Goal: Information Seeking & Learning: Learn about a topic

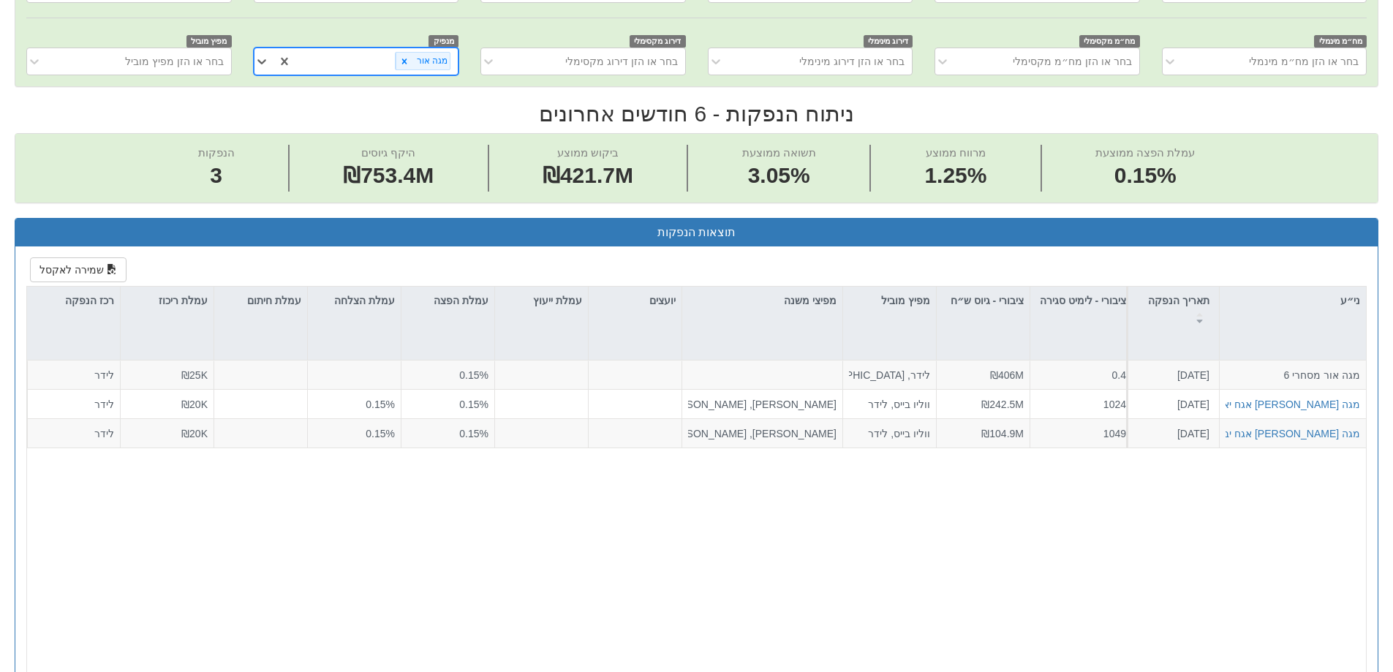
scroll to position [166, 0]
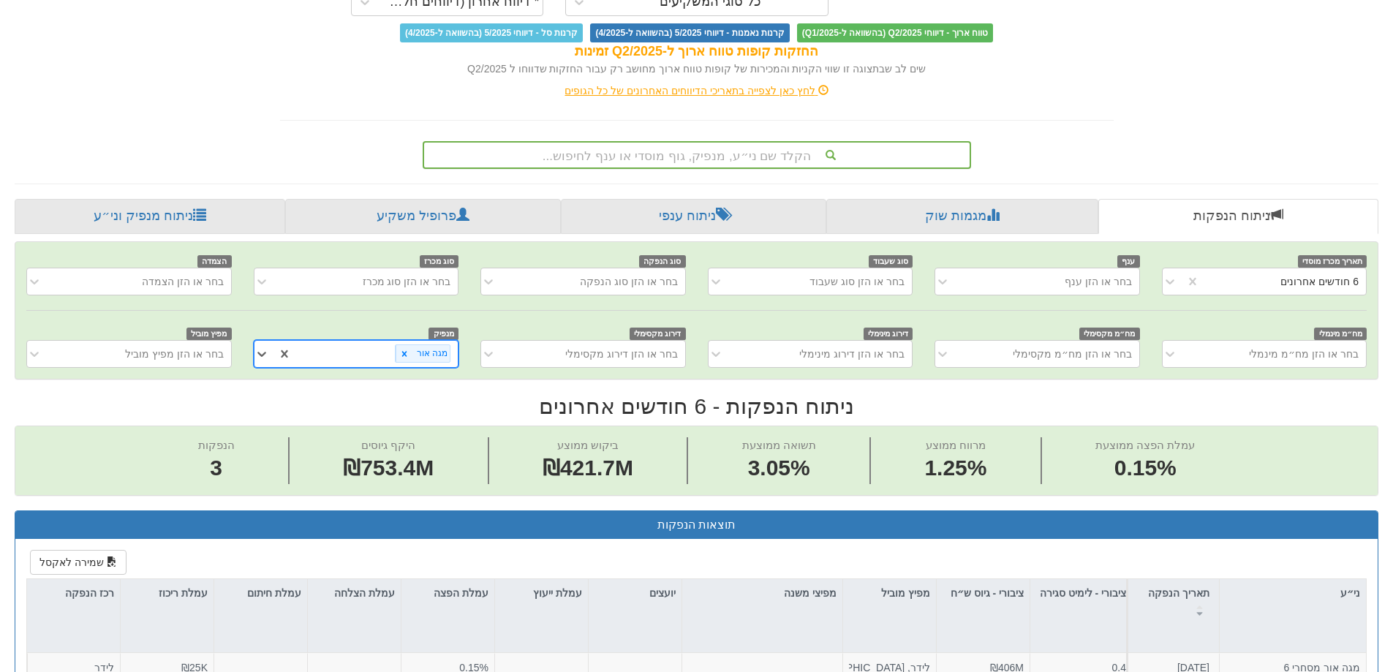
click at [726, 159] on div "הקלד שם ני״ע, מנפיק, גוף מוסדי או ענף לחיפוש..." at bounding box center [697, 155] width 546 height 25
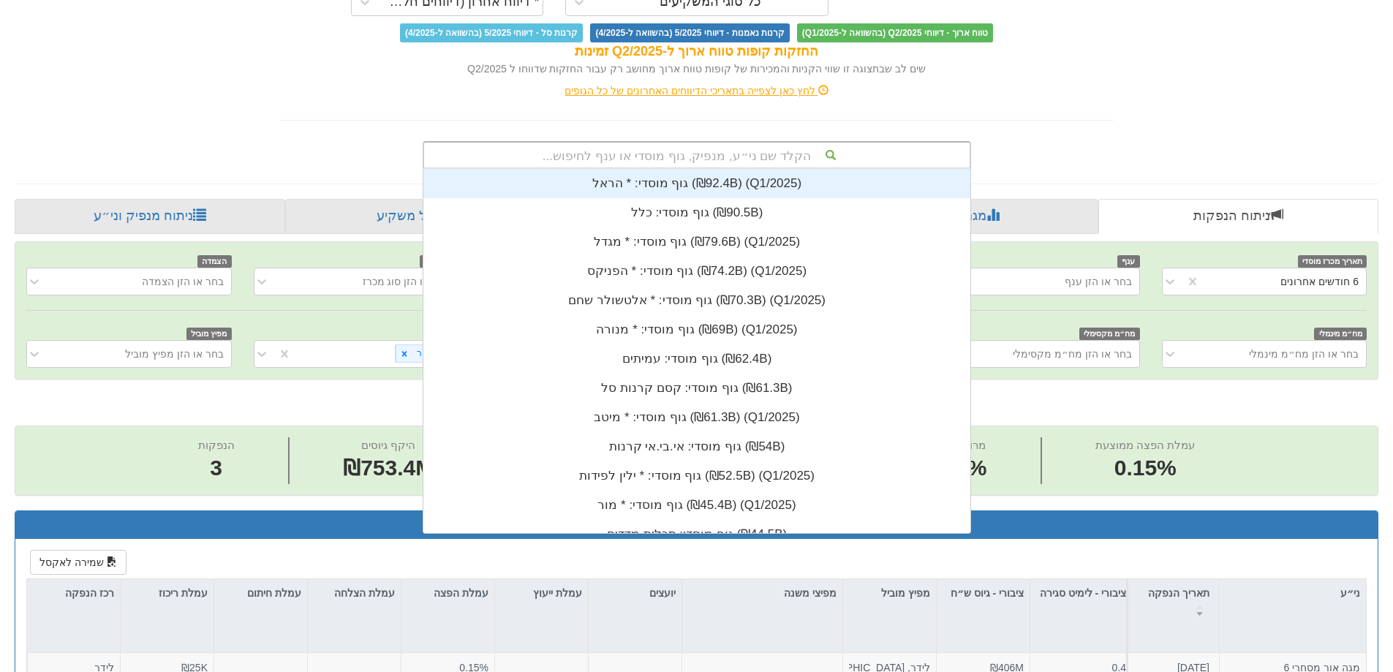
scroll to position [364, 0]
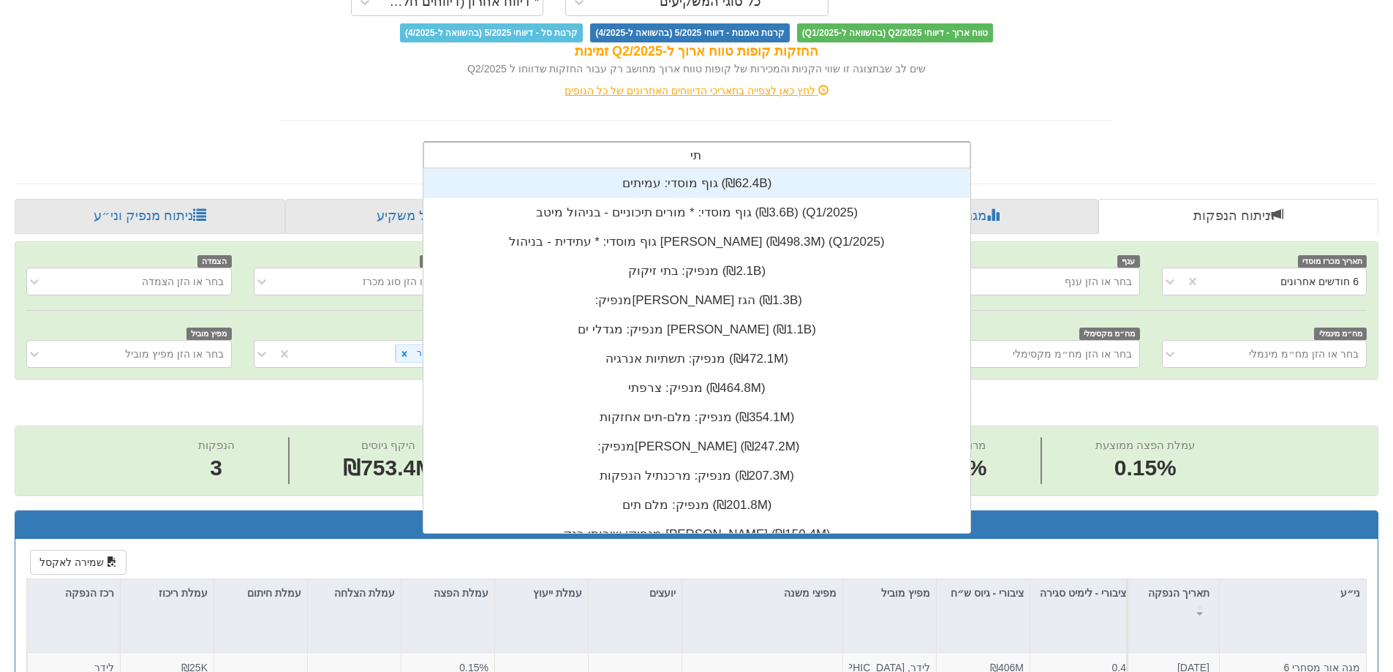
type input "תיג"
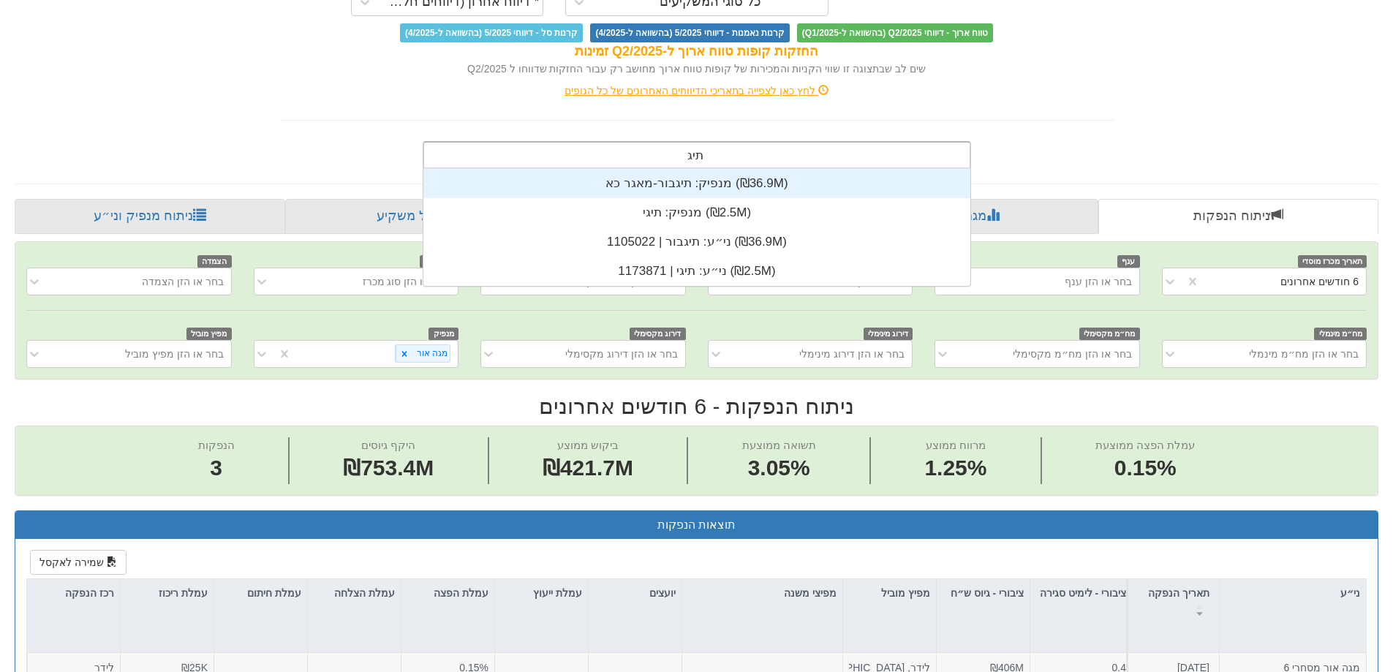
click at [719, 182] on div "מנפיק: ‏תיגבור-מאגר כא ‎(₪36.9M)‎" at bounding box center [696, 183] width 547 height 29
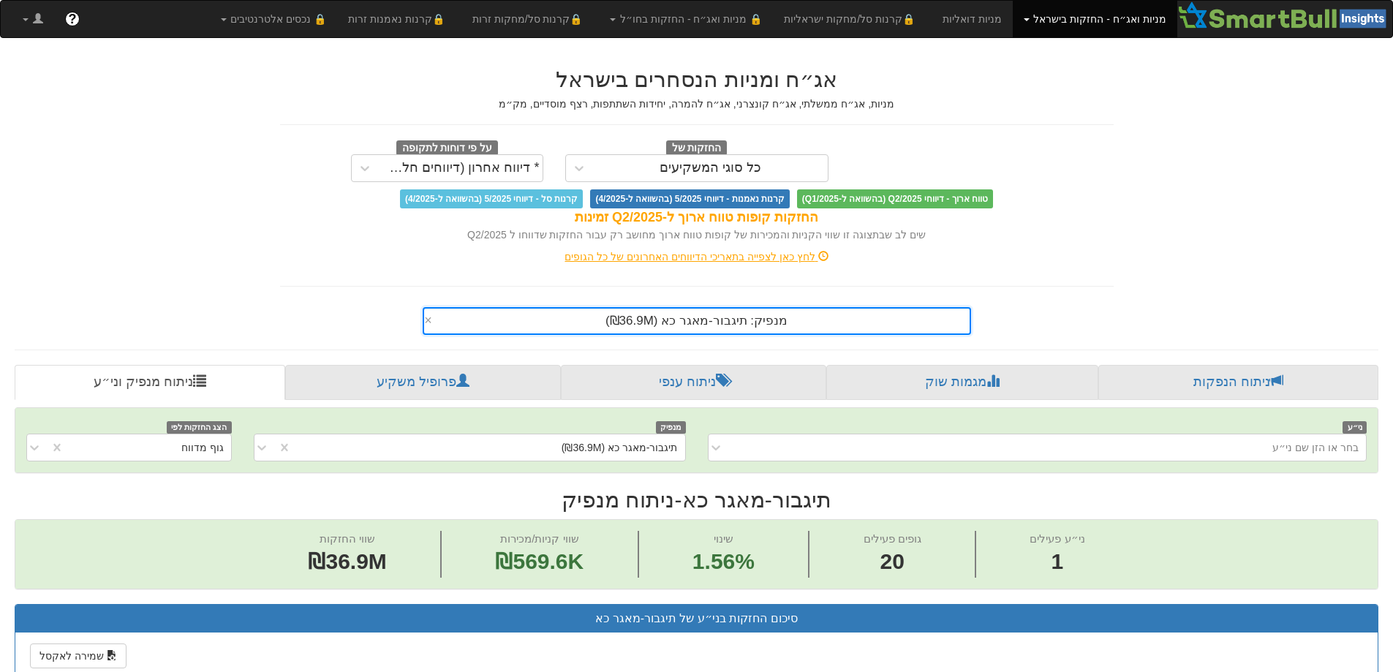
scroll to position [366, 0]
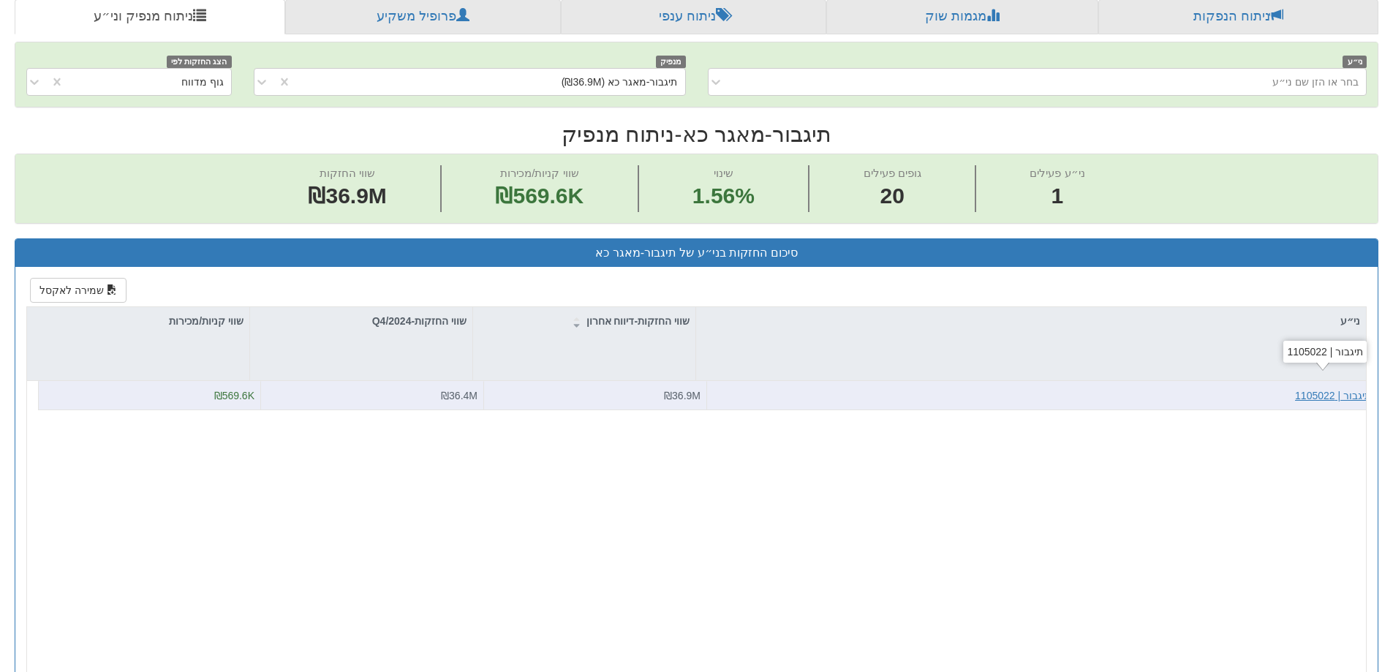
click at [1350, 398] on div "תיגבור | 1105022" at bounding box center [1333, 395] width 76 height 15
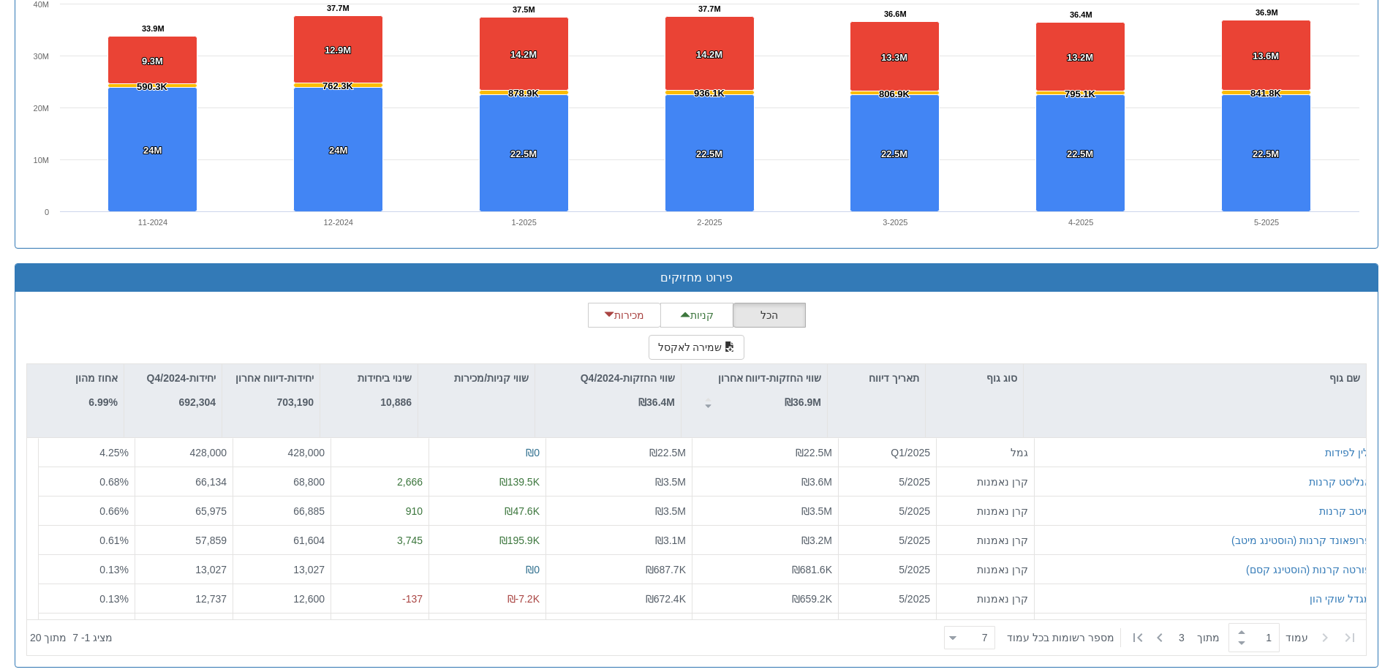
scroll to position [1109, 0]
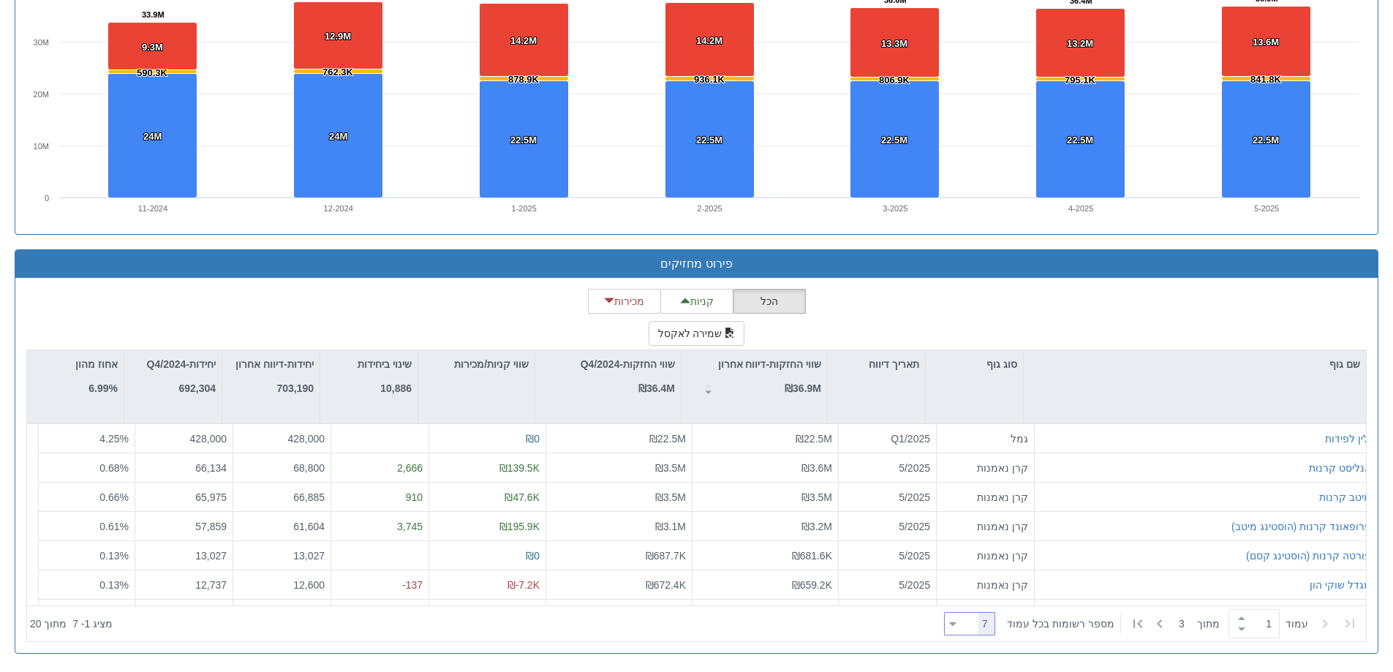
click at [957, 626] on icon at bounding box center [953, 624] width 7 height 4
click at [966, 603] on div "100" at bounding box center [979, 598] width 51 height 23
type input "100"
click at [809, 391] on strong "₪36.9M" at bounding box center [803, 388] width 37 height 12
